Goal: Task Accomplishment & Management: Complete application form

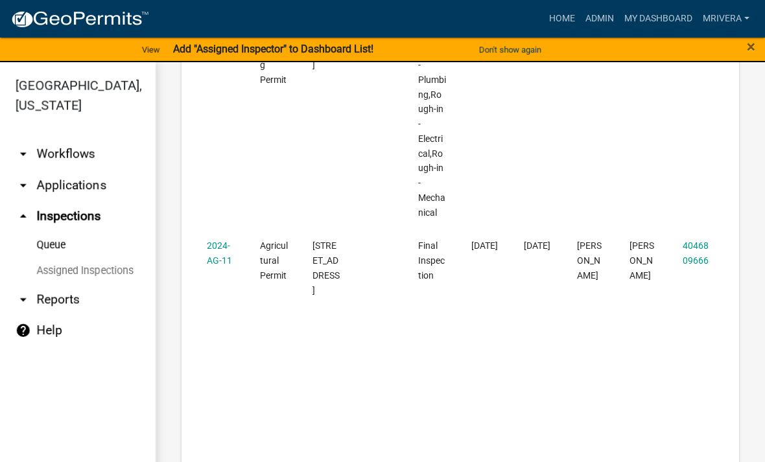
scroll to position [346, 0]
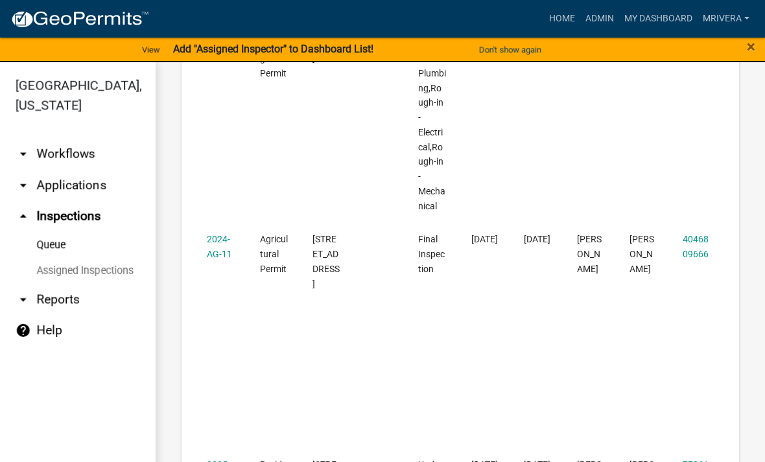
click at [214, 234] on link "2024-AG-11" at bounding box center [219, 246] width 25 height 25
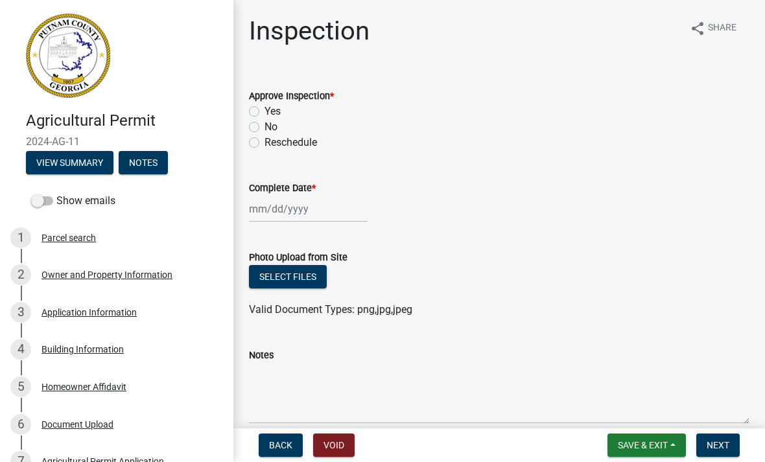
click at [265, 110] on label "Yes" at bounding box center [273, 112] width 16 height 16
click at [265, 110] on input "Yes" at bounding box center [269, 108] width 8 height 8
radio input "true"
click at [267, 211] on div at bounding box center [308, 209] width 119 height 27
select select "8"
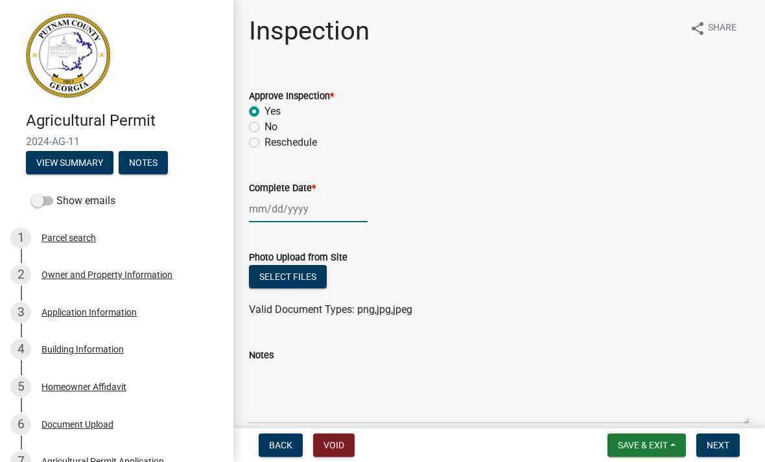
select select "2025"
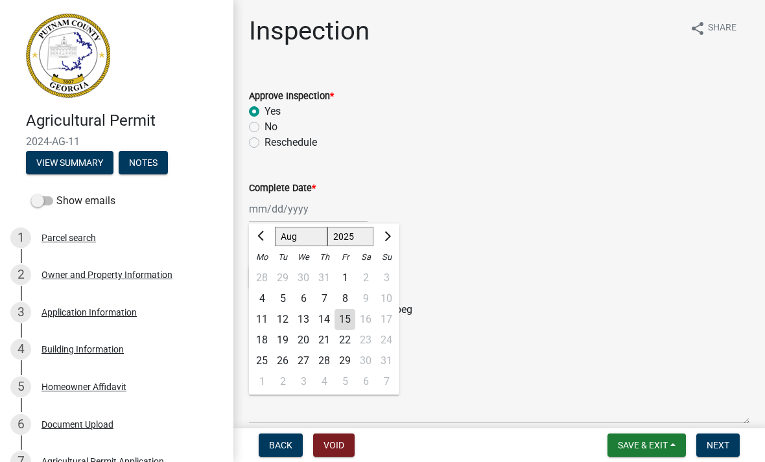
click at [345, 321] on div "15" at bounding box center [345, 319] width 21 height 21
type input "[DATE]"
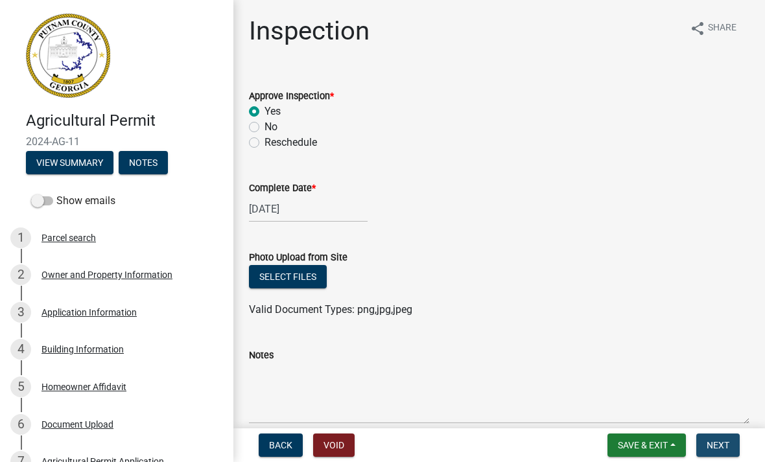
click at [724, 439] on button "Next" at bounding box center [717, 445] width 43 height 23
click at [724, 447] on span "Next" at bounding box center [718, 445] width 23 height 10
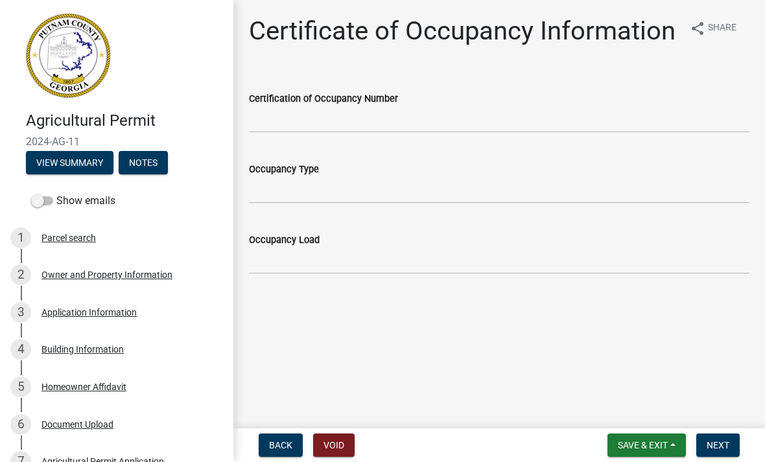
click at [730, 444] on button "Next" at bounding box center [717, 445] width 43 height 23
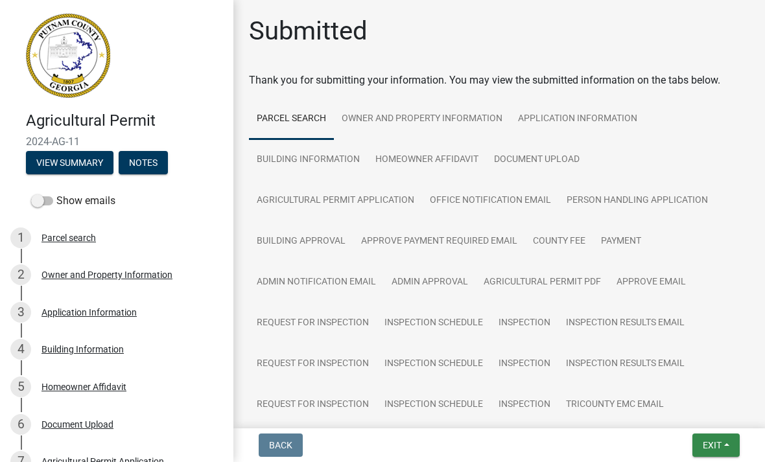
click at [714, 456] on button "Exit" at bounding box center [716, 445] width 47 height 23
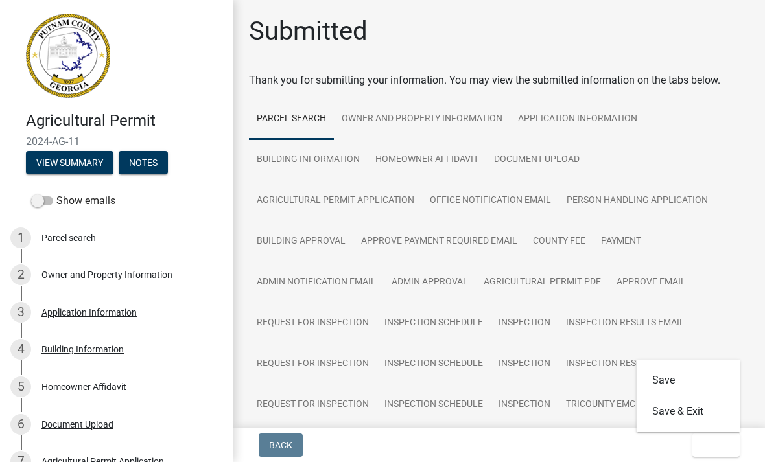
click at [708, 416] on button "Save & Exit" at bounding box center [689, 411] width 104 height 31
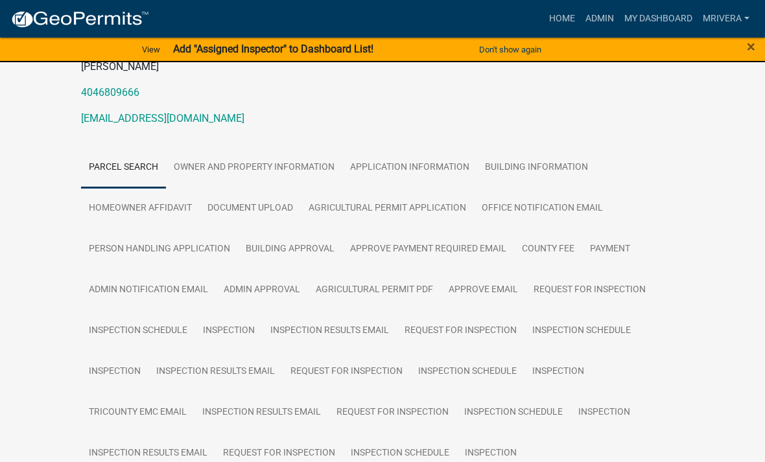
scroll to position [14, 0]
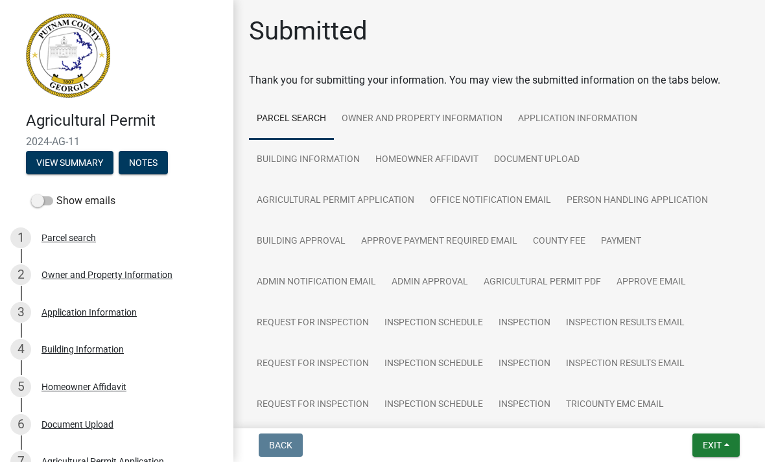
click at [722, 455] on button "Exit" at bounding box center [716, 445] width 47 height 23
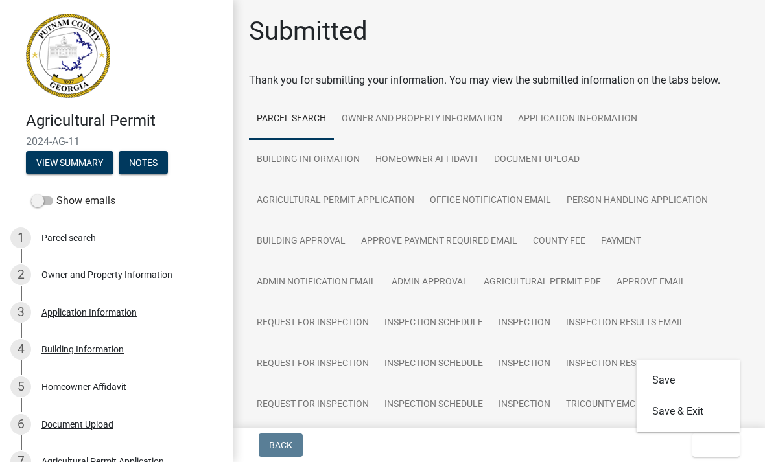
click at [714, 412] on button "Save & Exit" at bounding box center [689, 411] width 104 height 31
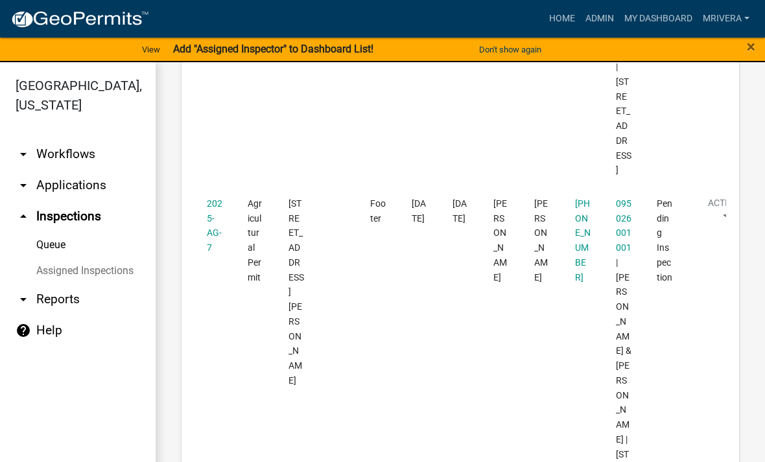
scroll to position [1582, 0]
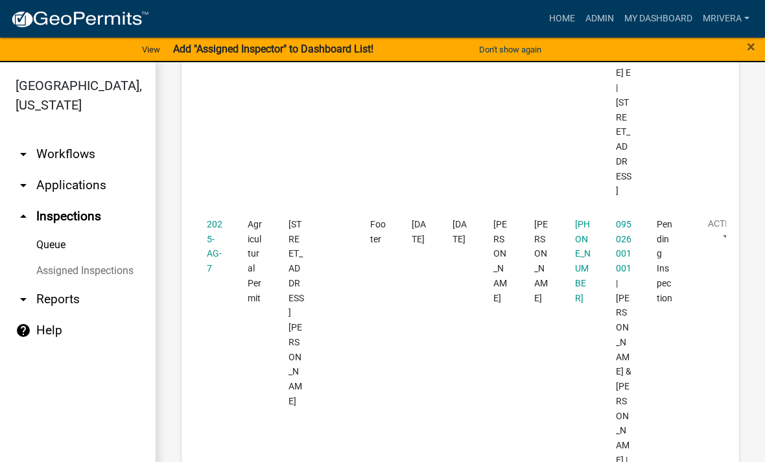
click at [196, 208] on datatable-body-cell "2025-AG-7" at bounding box center [215, 438] width 41 height 461
click at [215, 219] on link "2025-AG-7" at bounding box center [215, 246] width 16 height 54
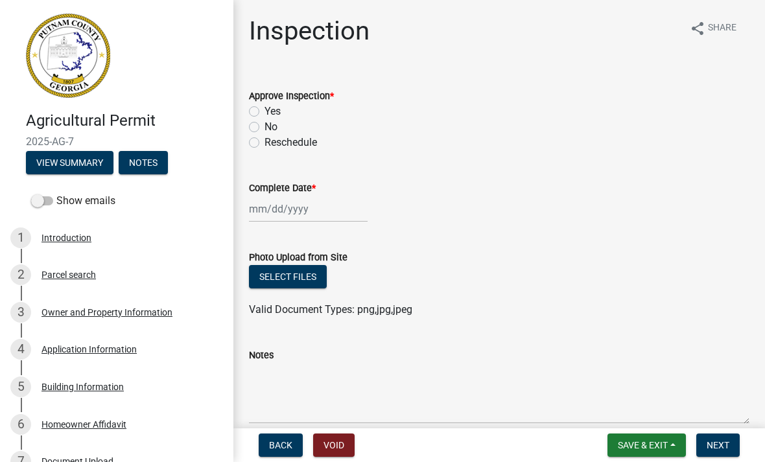
click at [265, 105] on label "Yes" at bounding box center [273, 112] width 16 height 16
click at [265, 105] on input "Yes" at bounding box center [269, 108] width 8 height 8
radio input "true"
click at [282, 219] on div at bounding box center [308, 209] width 119 height 27
select select "8"
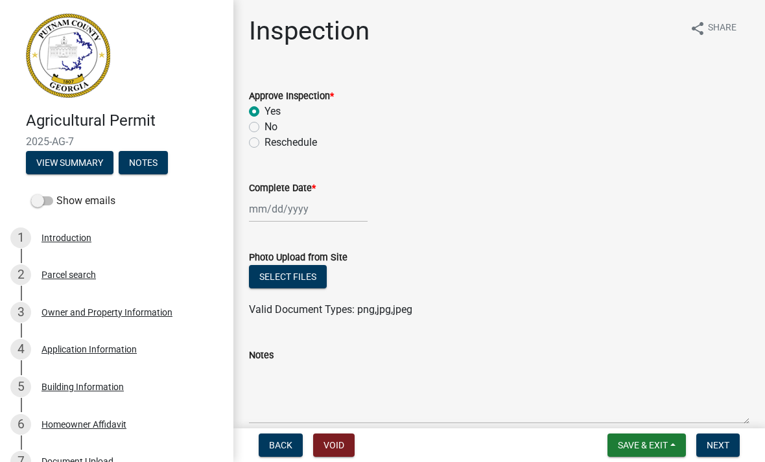
select select "2025"
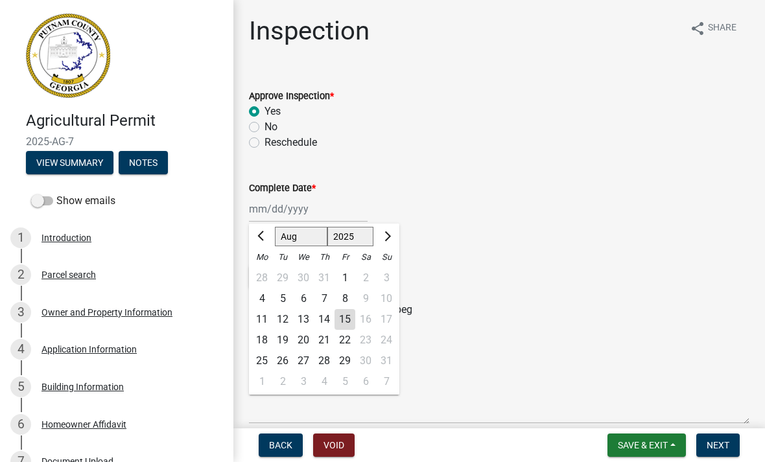
click at [347, 320] on div "15" at bounding box center [345, 319] width 21 height 21
type input "[DATE]"
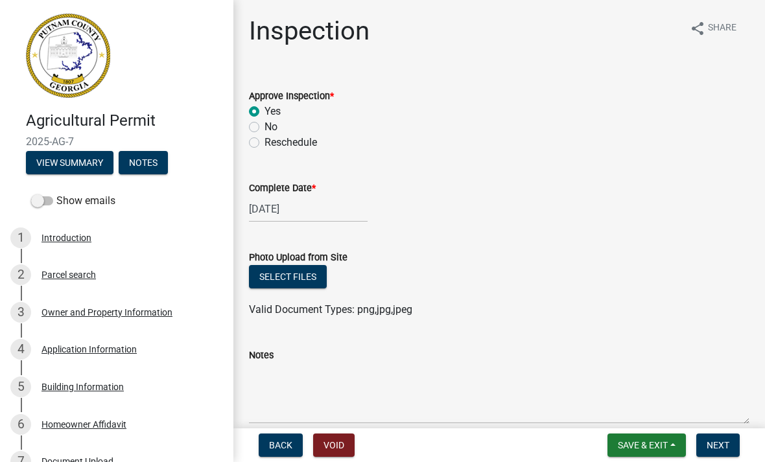
click at [712, 446] on span "Next" at bounding box center [718, 445] width 23 height 10
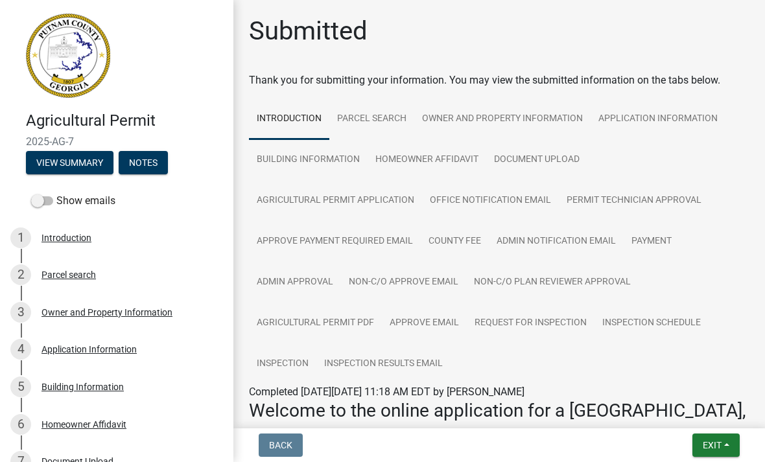
click at [711, 444] on span "Exit" at bounding box center [712, 445] width 19 height 10
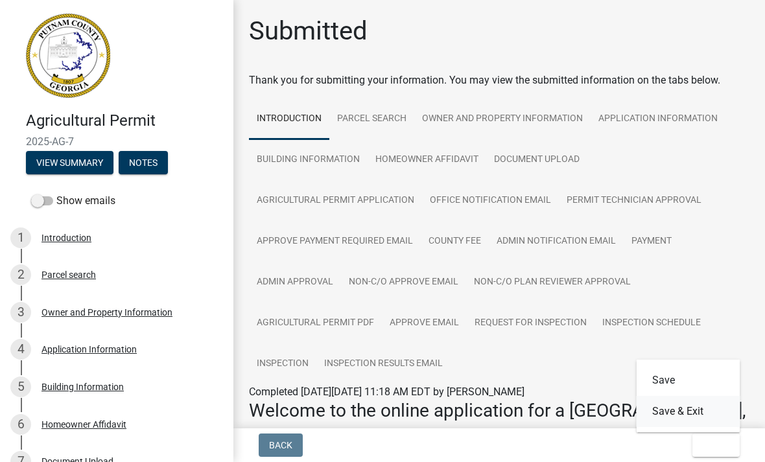
click at [698, 422] on button "Save & Exit" at bounding box center [689, 411] width 104 height 31
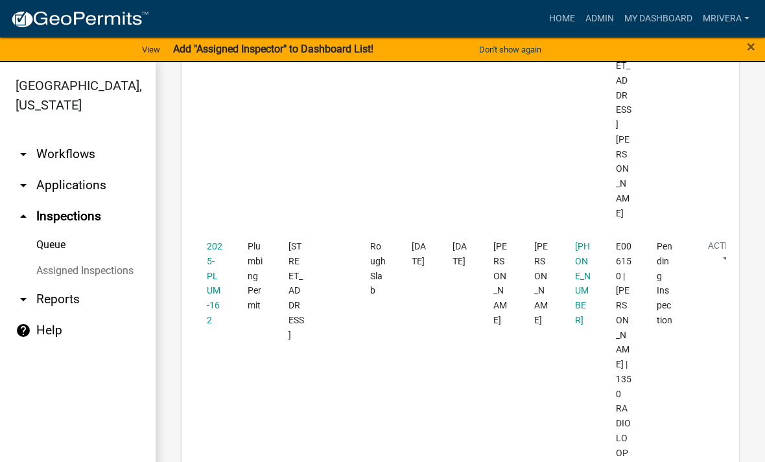
scroll to position [2022, 0]
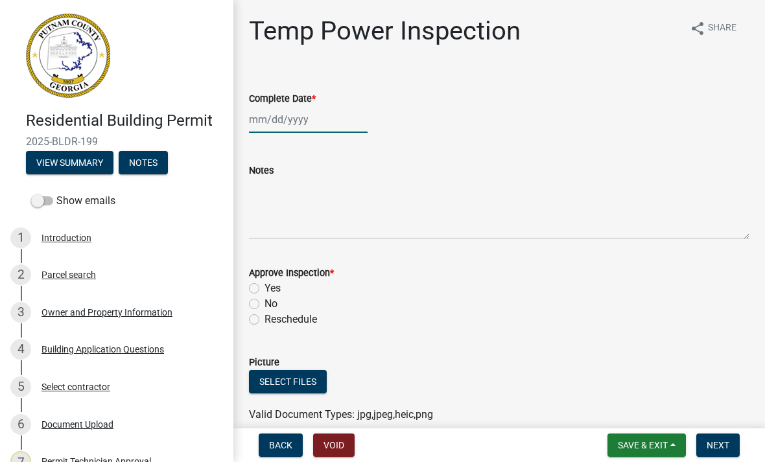
click at [307, 116] on div at bounding box center [308, 119] width 119 height 27
select select "8"
select select "2025"
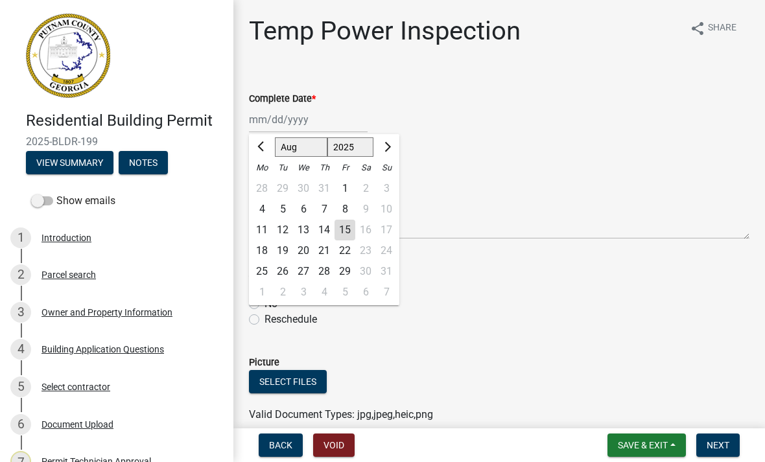
click at [350, 230] on div "15" at bounding box center [345, 230] width 21 height 21
type input "[DATE]"
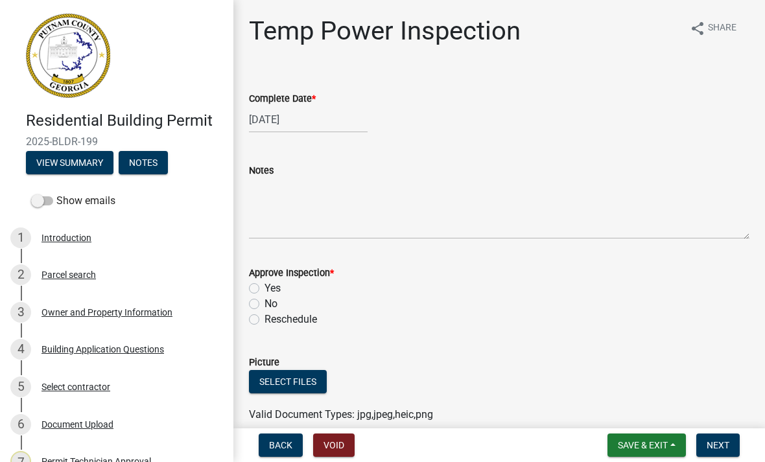
click at [265, 287] on label "Yes" at bounding box center [273, 289] width 16 height 16
click at [265, 287] on input "Yes" at bounding box center [269, 285] width 8 height 8
radio input "true"
click at [730, 444] on button "Next" at bounding box center [717, 445] width 43 height 23
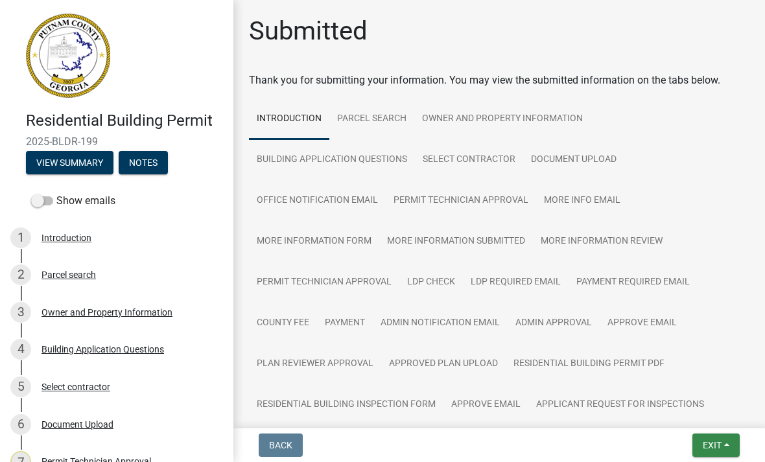
click at [724, 443] on button "Exit" at bounding box center [716, 445] width 47 height 23
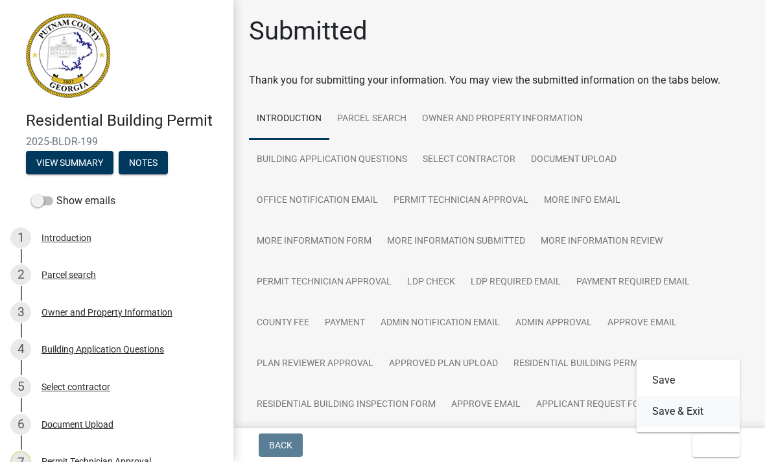
click at [722, 416] on button "Save & Exit" at bounding box center [689, 411] width 104 height 31
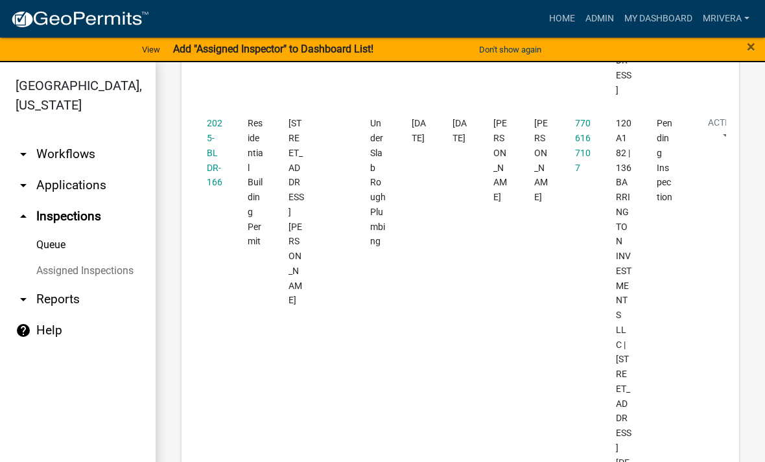
scroll to position [937, 0]
click at [232, 121] on datatable-body-cell "2025-BLDR-166" at bounding box center [215, 331] width 41 height 447
click at [217, 119] on link "2025-BLDR-166" at bounding box center [215, 153] width 16 height 69
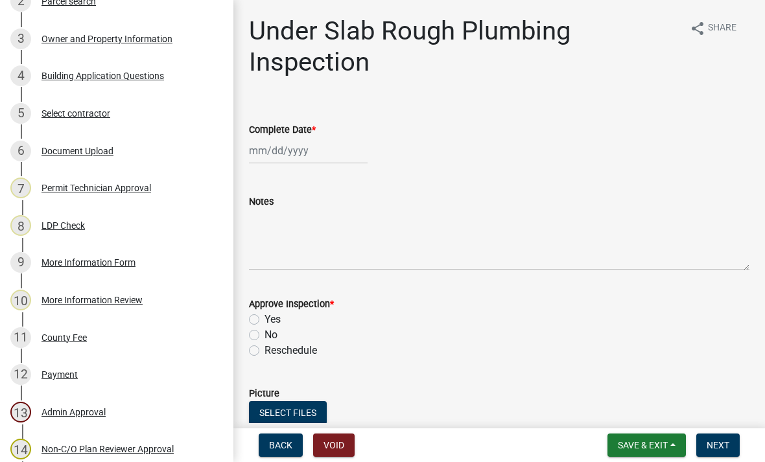
scroll to position [279, 0]
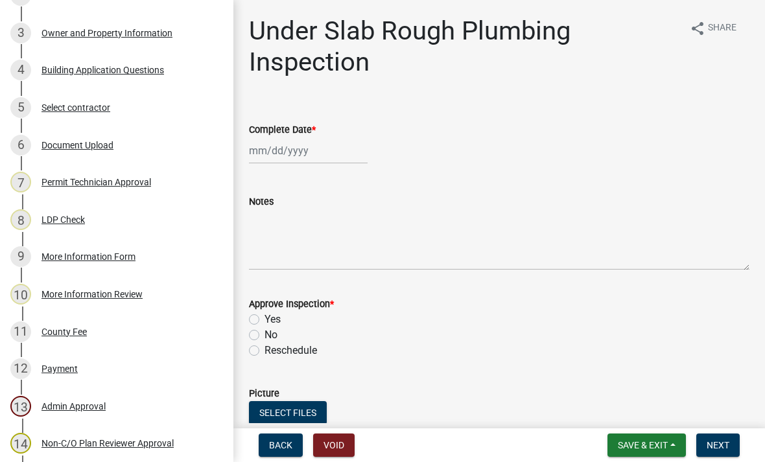
click at [60, 333] on div "County Fee" at bounding box center [64, 331] width 45 height 9
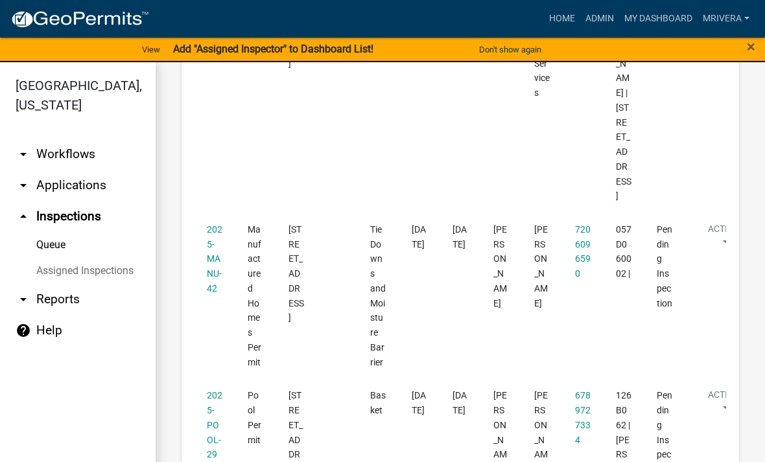
scroll to position [2949, 0]
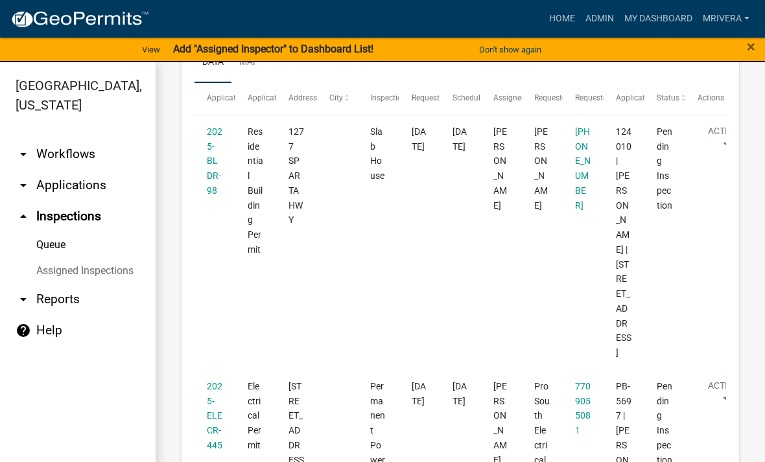
scroll to position [226, 0]
click at [215, 170] on link "2025-BLDR-98" at bounding box center [215, 162] width 16 height 69
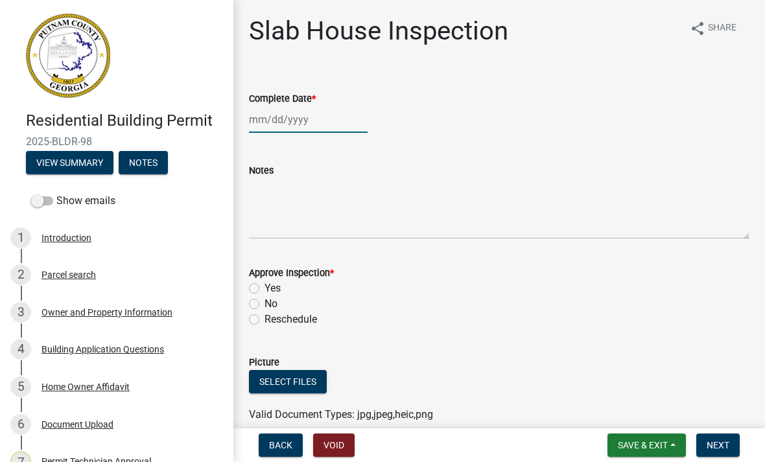
click at [263, 117] on div at bounding box center [308, 119] width 119 height 27
select select "8"
select select "2025"
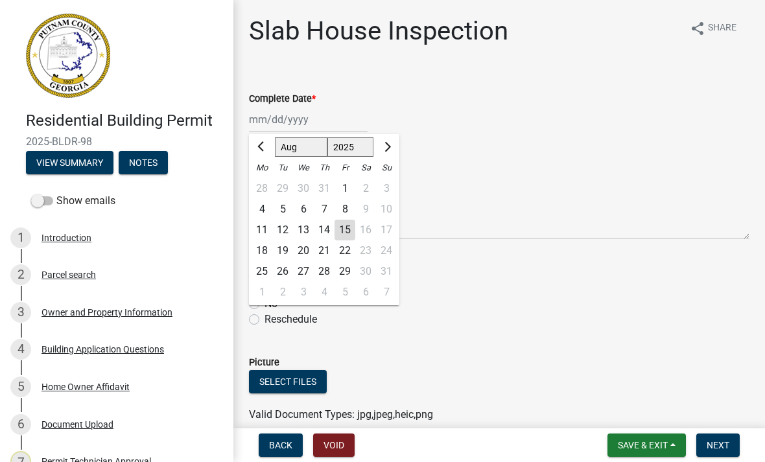
click at [343, 228] on div "15" at bounding box center [345, 230] width 21 height 21
type input "[DATE]"
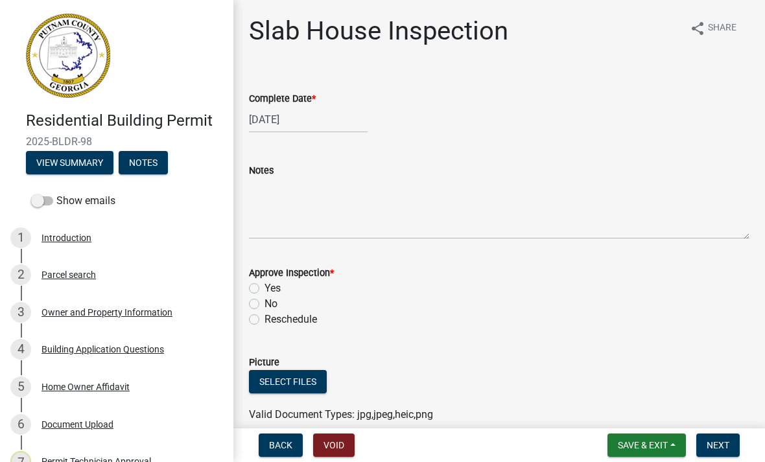
click at [251, 281] on div "Yes" at bounding box center [499, 289] width 501 height 16
click at [265, 291] on label "Yes" at bounding box center [273, 289] width 16 height 16
click at [265, 289] on input "Yes" at bounding box center [269, 285] width 8 height 8
radio input "true"
click at [731, 442] on button "Next" at bounding box center [717, 445] width 43 height 23
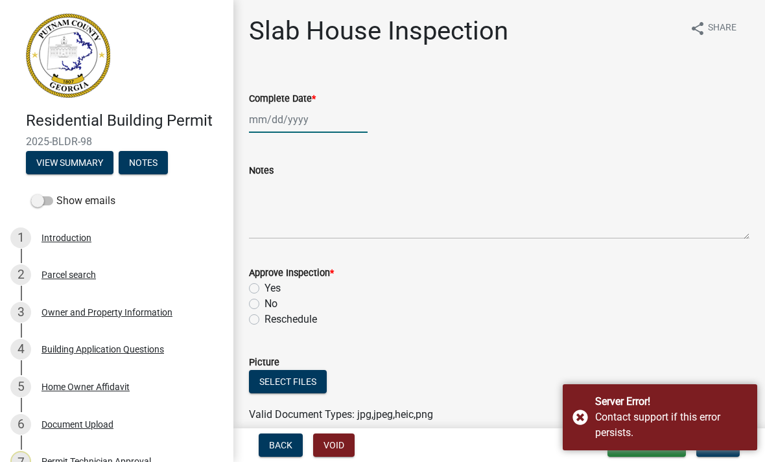
click at [296, 124] on div at bounding box center [308, 119] width 119 height 27
select select "8"
select select "2025"
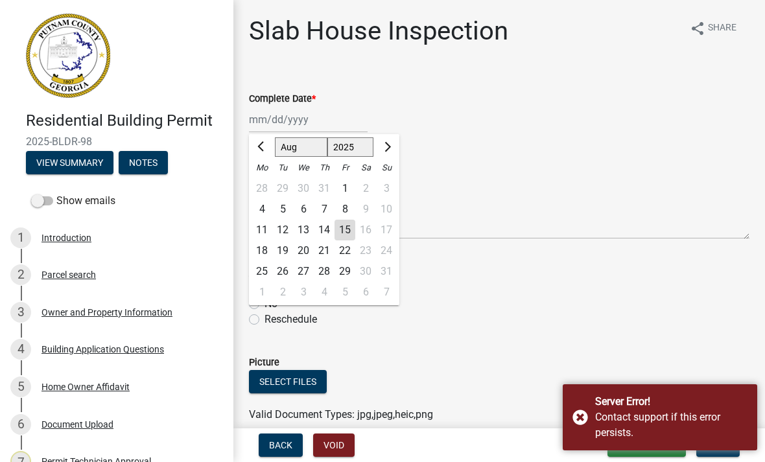
click at [350, 228] on div "15" at bounding box center [345, 230] width 21 height 21
type input "[DATE]"
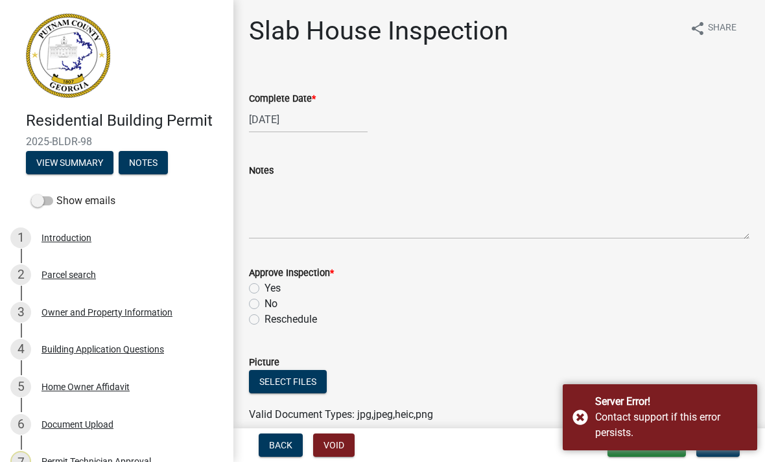
click at [265, 285] on label "Yes" at bounding box center [273, 289] width 16 height 16
click at [265, 285] on input "Yes" at bounding box center [269, 285] width 8 height 8
radio input "true"
click at [585, 420] on div "Server Error! Contact support if this error persists." at bounding box center [660, 418] width 195 height 66
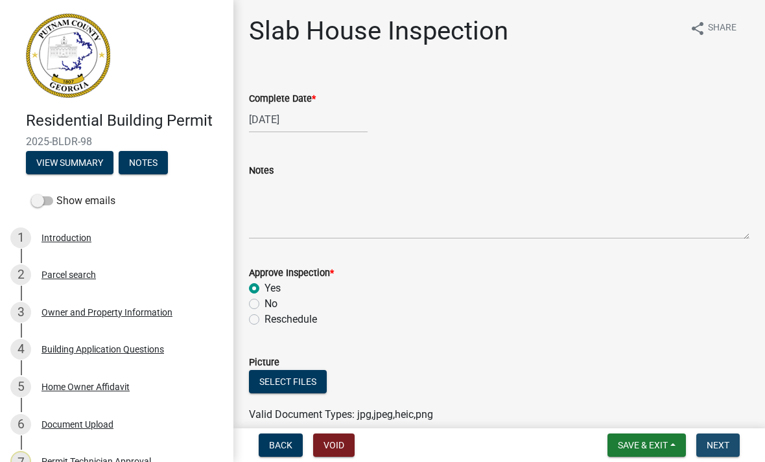
click at [730, 444] on button "Next" at bounding box center [717, 445] width 43 height 23
click at [313, 127] on div at bounding box center [308, 119] width 119 height 27
select select "8"
select select "2025"
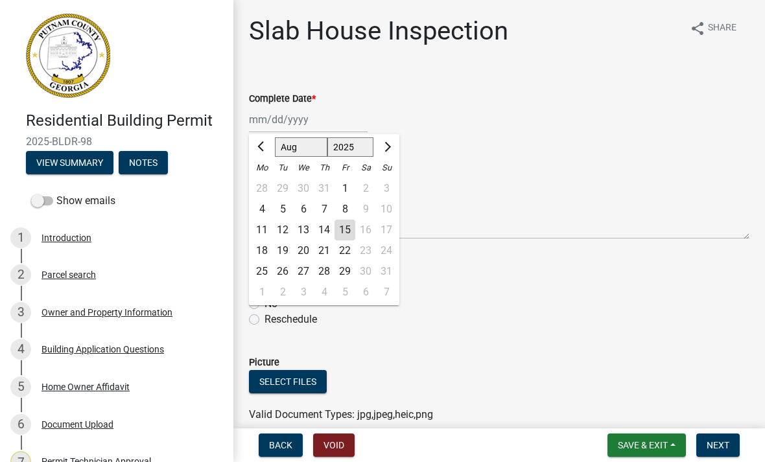
click at [351, 226] on div "15" at bounding box center [345, 230] width 21 height 21
type input "[DATE]"
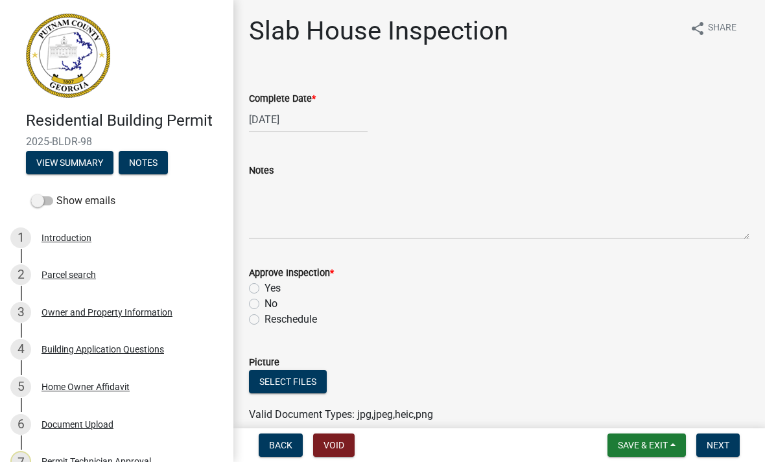
click at [265, 285] on label "Yes" at bounding box center [273, 289] width 16 height 16
click at [265, 285] on input "Yes" at bounding box center [269, 285] width 8 height 8
radio input "true"
click at [724, 444] on span "Next" at bounding box center [718, 445] width 23 height 10
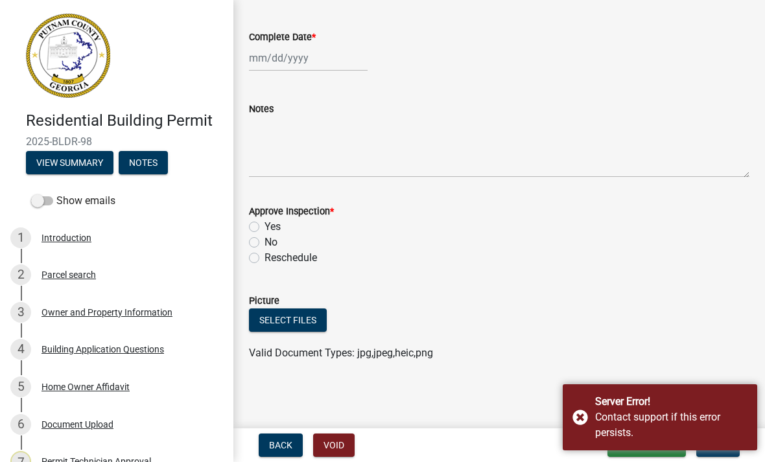
scroll to position [62, 0]
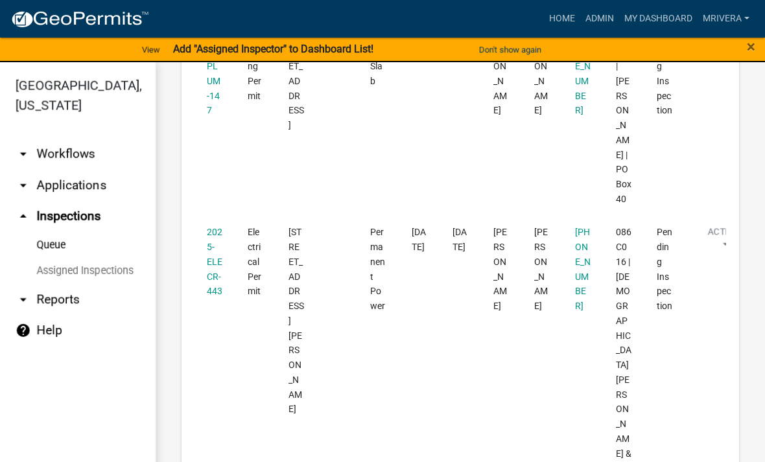
scroll to position [1068, 0]
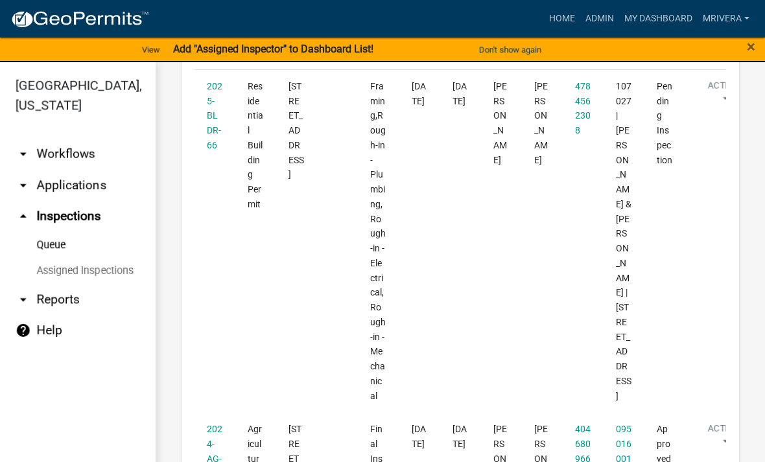
scroll to position [274, 0]
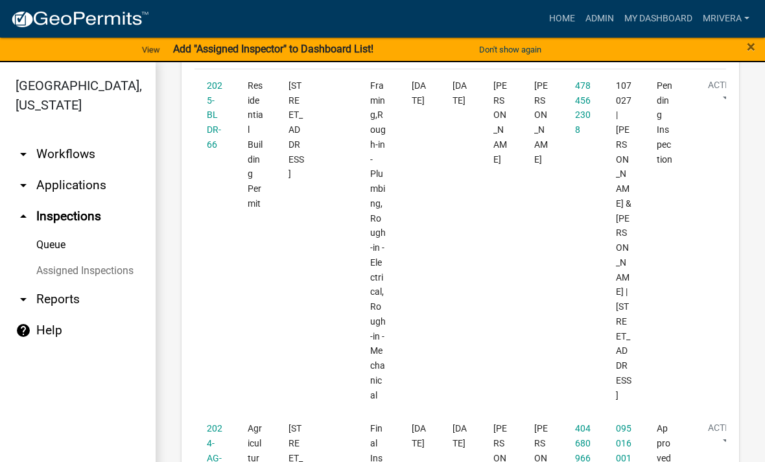
click at [207, 123] on link "2025-BLDR-66" at bounding box center [215, 114] width 16 height 69
click at [207, 119] on link "2025-BLDR-66" at bounding box center [215, 114] width 16 height 69
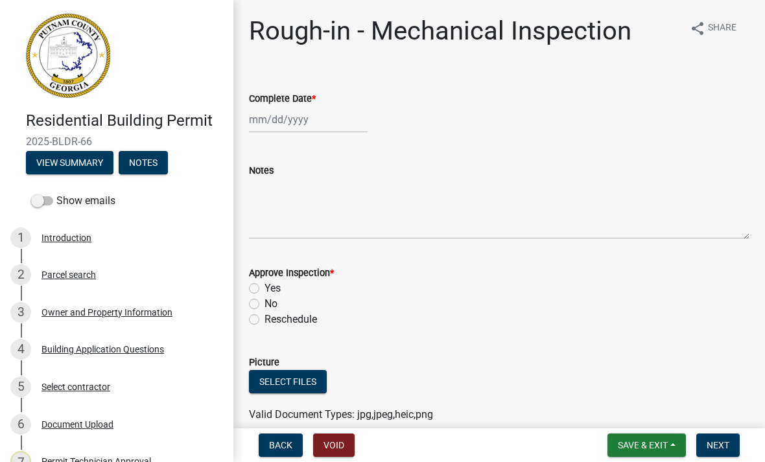
scroll to position [2, 0]
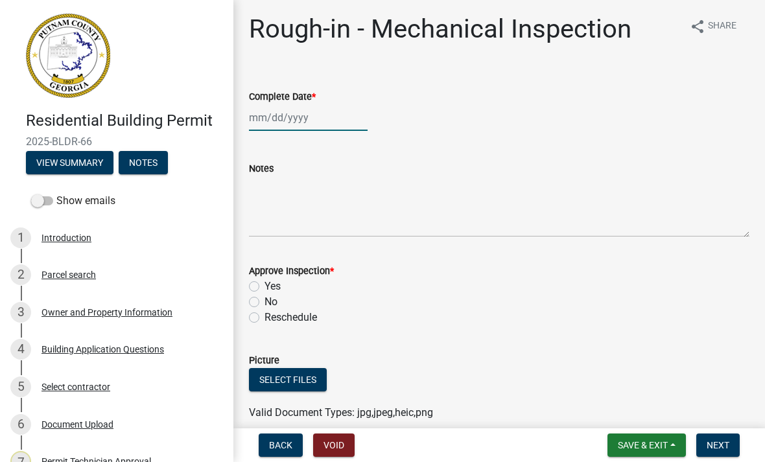
click at [331, 115] on div at bounding box center [308, 117] width 119 height 27
select select "8"
select select "2025"
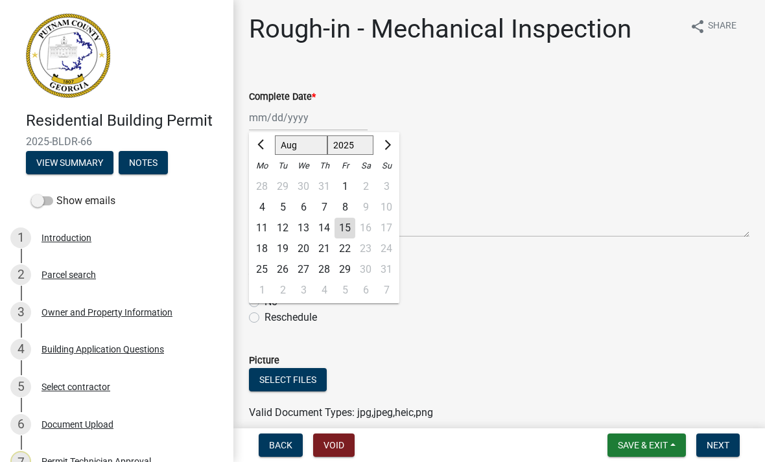
click at [351, 231] on div "15" at bounding box center [345, 228] width 21 height 21
type input "[DATE]"
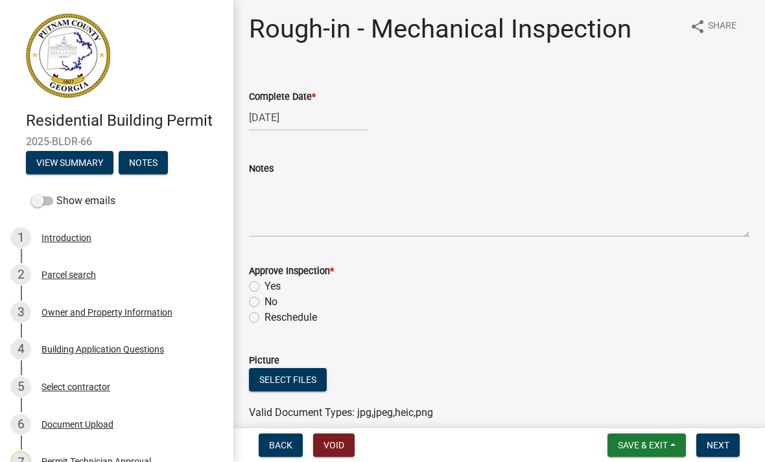
click at [259, 283] on div "Yes" at bounding box center [499, 287] width 501 height 16
click at [265, 286] on label "Yes" at bounding box center [273, 287] width 16 height 16
click at [265, 286] on input "Yes" at bounding box center [269, 283] width 8 height 8
radio input "true"
click at [731, 442] on button "Next" at bounding box center [717, 445] width 43 height 23
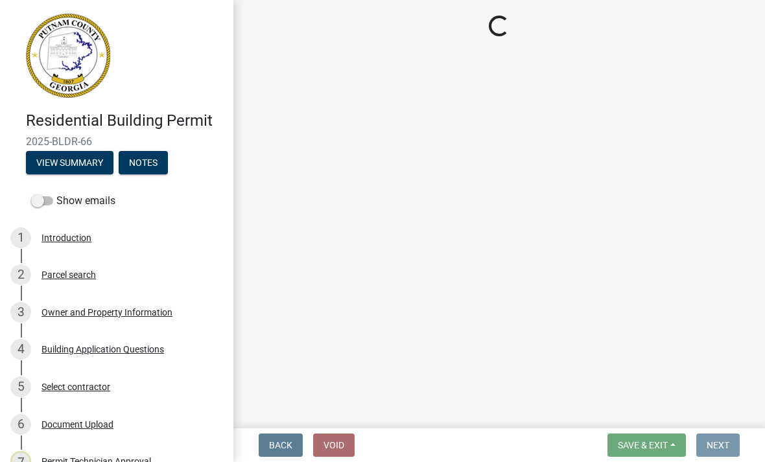
scroll to position [0, 0]
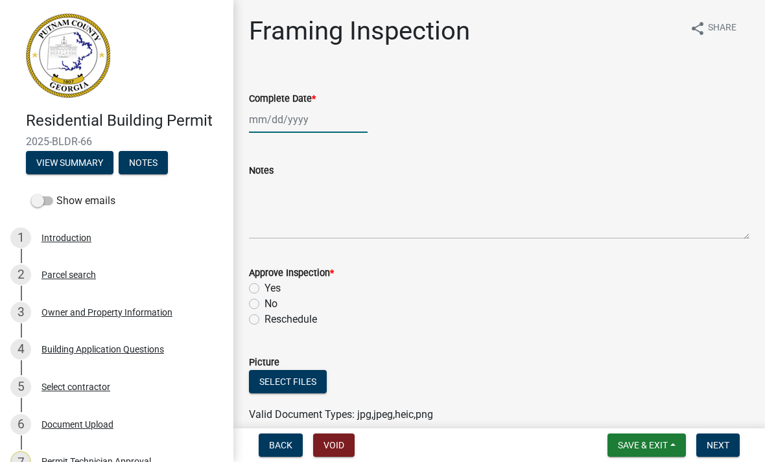
click at [294, 128] on div at bounding box center [308, 119] width 119 height 27
select select "8"
select select "2025"
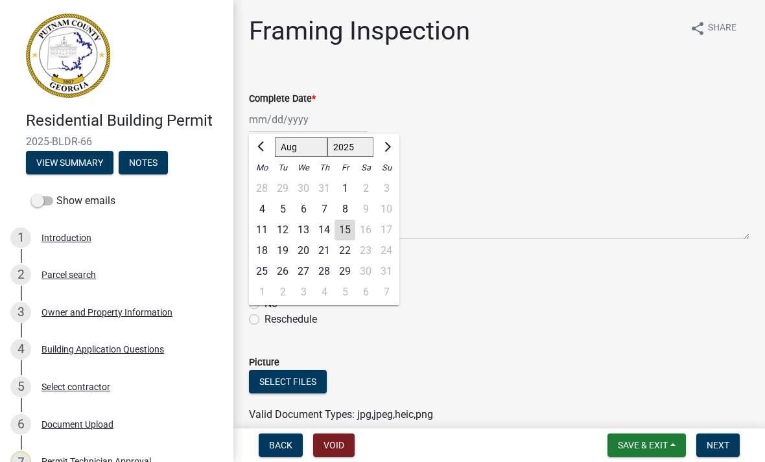
click at [350, 233] on div "15" at bounding box center [345, 230] width 21 height 21
type input "[DATE]"
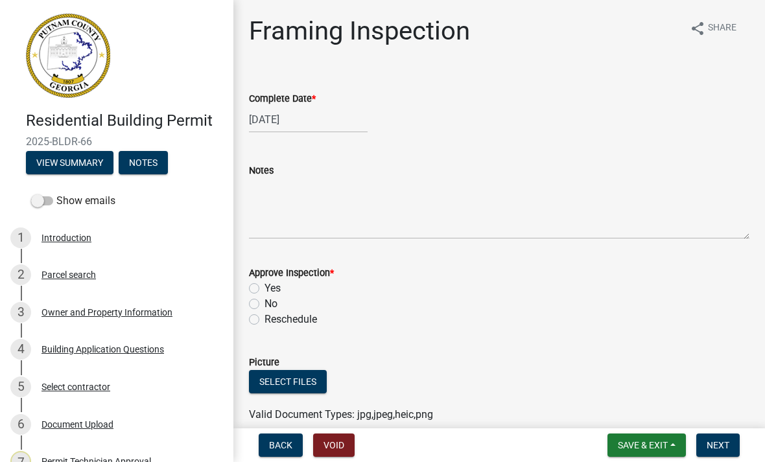
click at [265, 288] on label "Yes" at bounding box center [273, 289] width 16 height 16
click at [265, 288] on input "Yes" at bounding box center [269, 285] width 8 height 8
radio input "true"
click at [728, 444] on span "Next" at bounding box center [718, 445] width 23 height 10
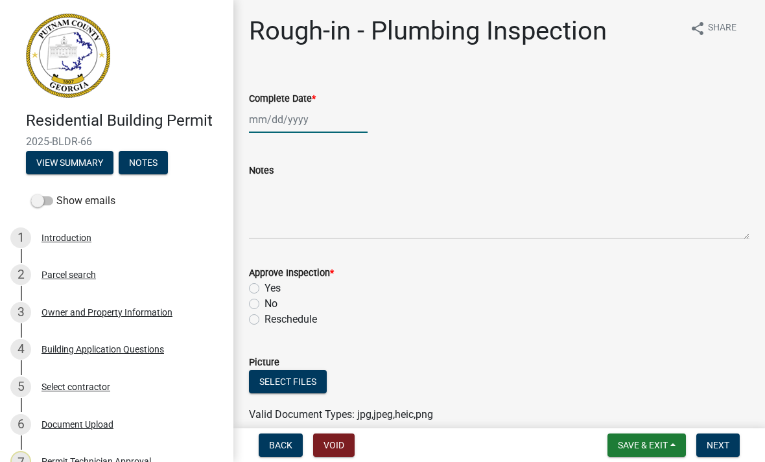
click at [291, 128] on div at bounding box center [308, 119] width 119 height 27
select select "8"
select select "2025"
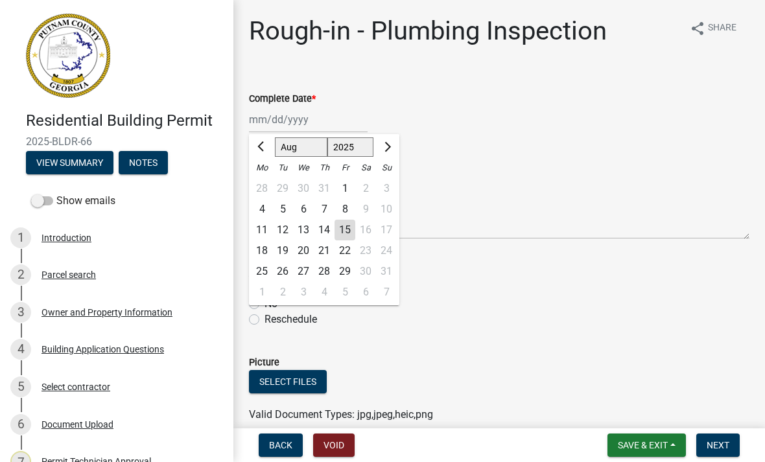
click at [348, 226] on div "15" at bounding box center [345, 230] width 21 height 21
type input "[DATE]"
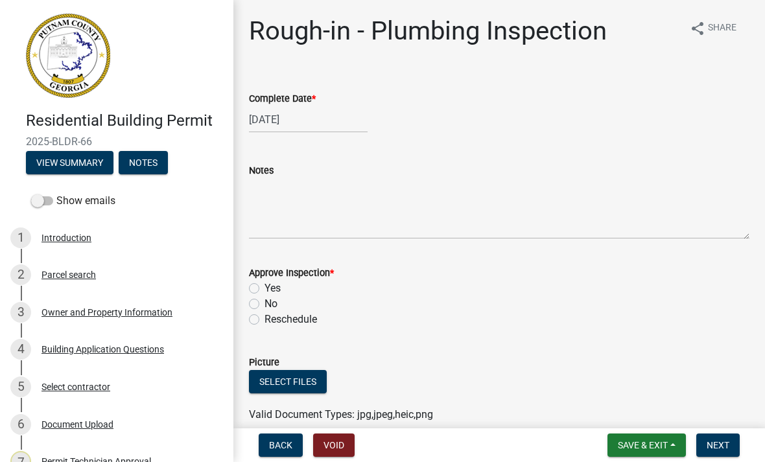
click at [265, 285] on label "Yes" at bounding box center [273, 289] width 16 height 16
click at [265, 285] on input "Yes" at bounding box center [269, 285] width 8 height 8
radio input "true"
click at [731, 444] on button "Next" at bounding box center [717, 445] width 43 height 23
click at [323, 128] on div at bounding box center [308, 119] width 119 height 27
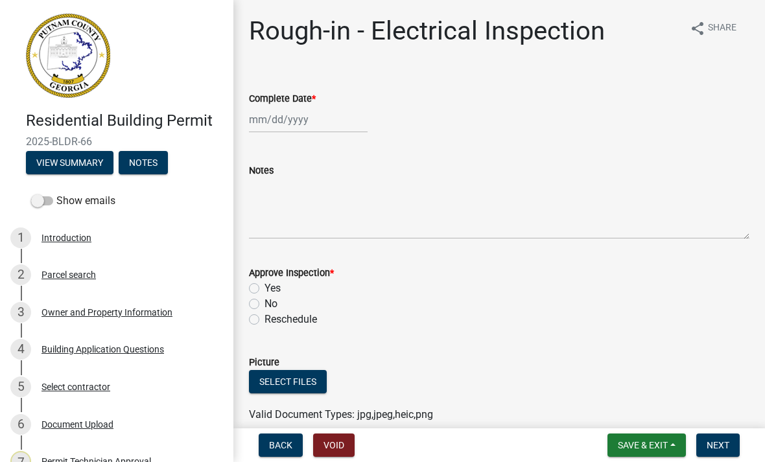
select select "8"
select select "2025"
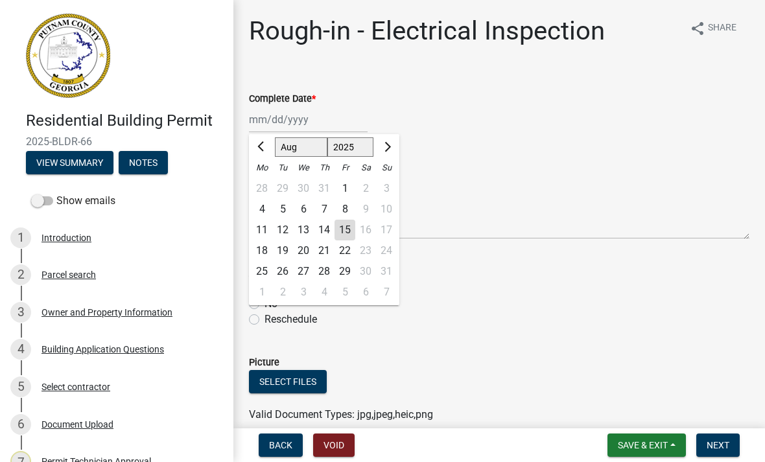
click at [348, 233] on div "15" at bounding box center [345, 230] width 21 height 21
type input "[DATE]"
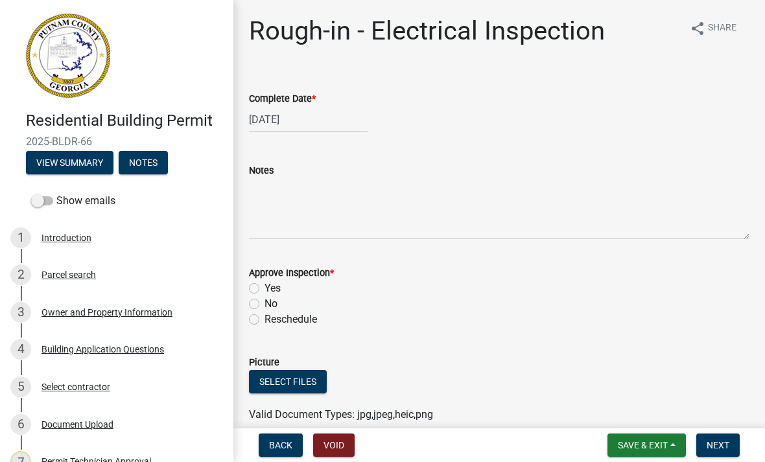
click at [265, 289] on label "Yes" at bounding box center [273, 289] width 16 height 16
click at [265, 289] on input "Yes" at bounding box center [269, 285] width 8 height 8
radio input "true"
click at [726, 453] on button "Next" at bounding box center [717, 445] width 43 height 23
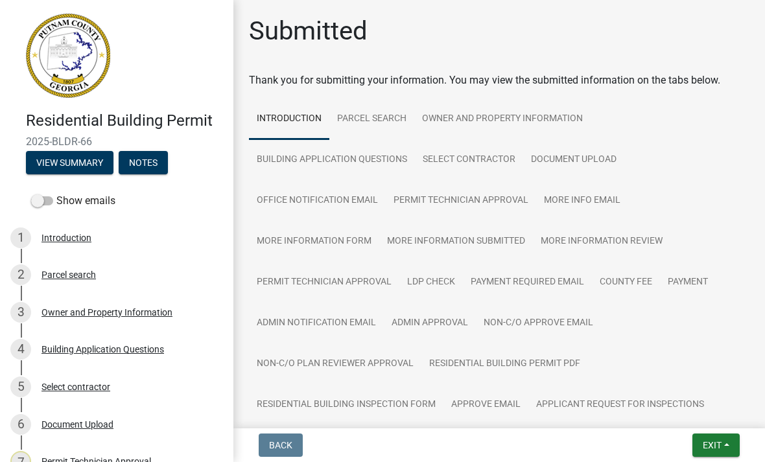
click at [733, 450] on button "Exit" at bounding box center [716, 445] width 47 height 23
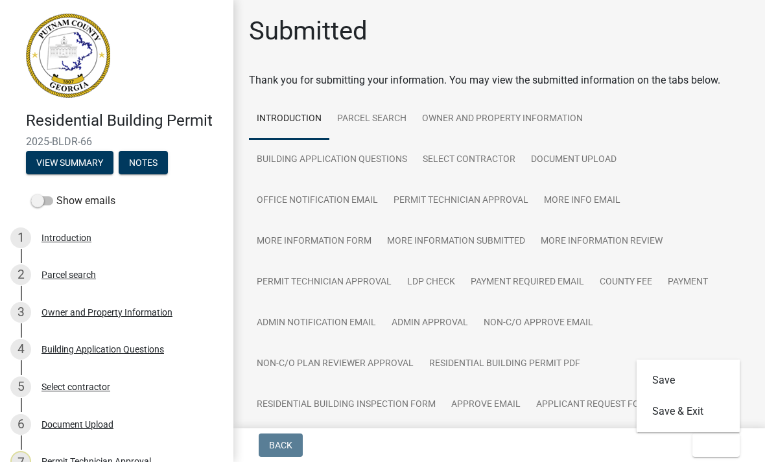
click at [714, 412] on button "Save & Exit" at bounding box center [689, 411] width 104 height 31
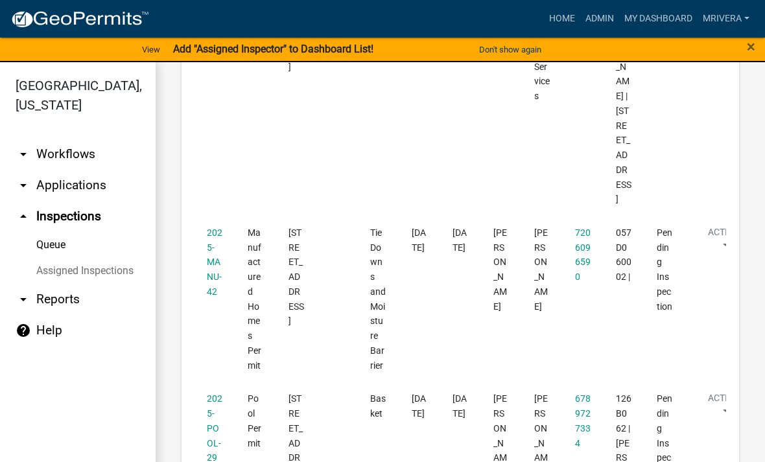
scroll to position [2946, 0]
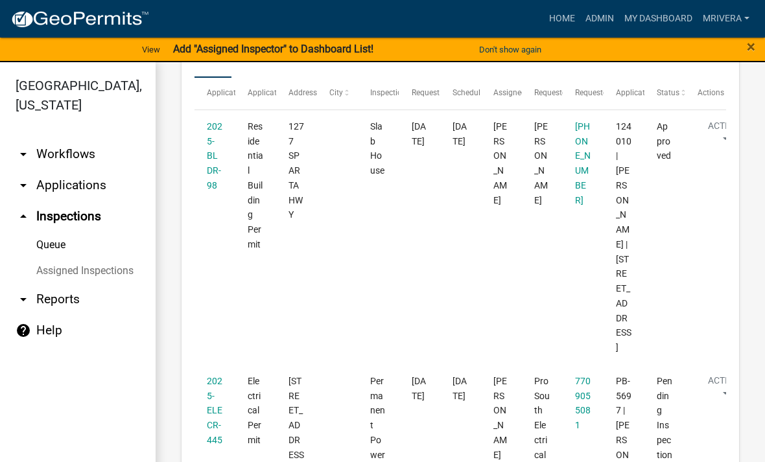
scroll to position [228, 0]
